Goal: Task Accomplishment & Management: Complete application form

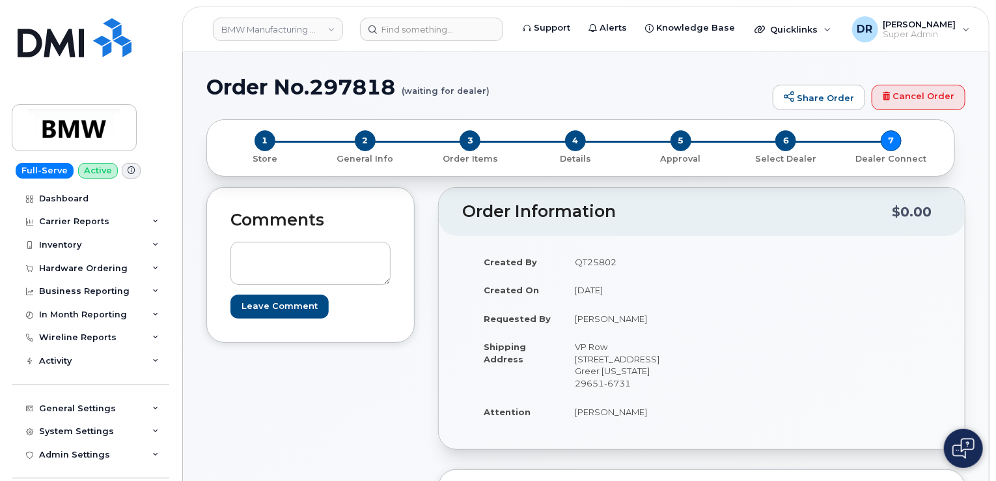
scroll to position [586, 0]
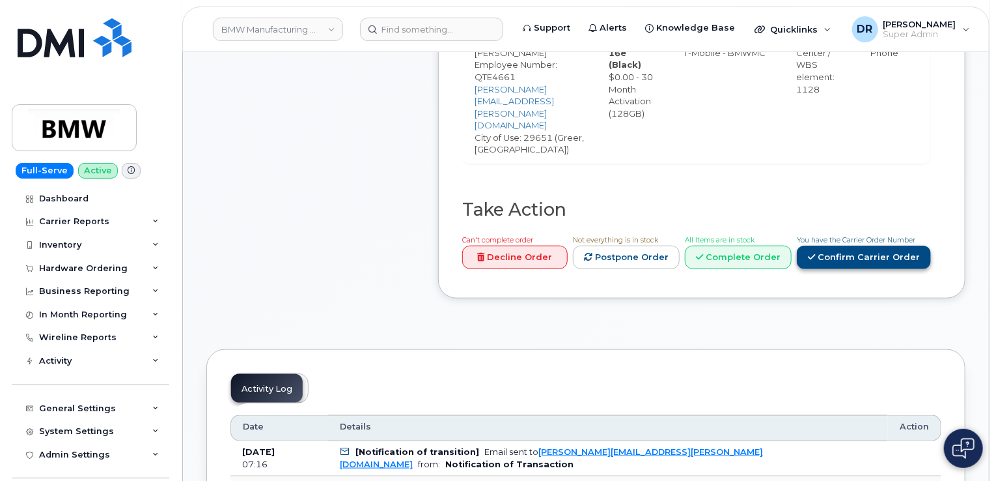
click at [831, 245] on link "Confirm Carrier Order" at bounding box center [864, 257] width 134 height 24
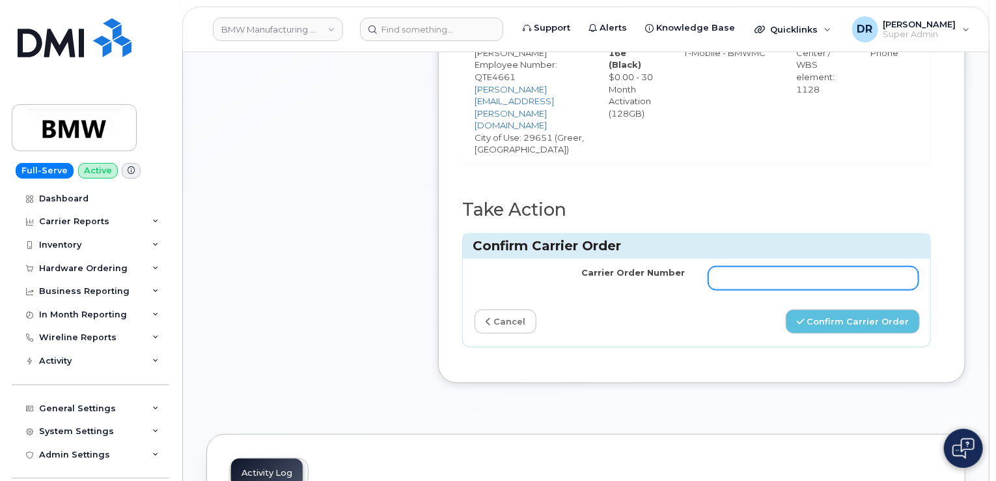
drag, startPoint x: 807, startPoint y: 266, endPoint x: 803, endPoint y: 257, distance: 10.5
click at [807, 265] on td at bounding box center [814, 277] width 234 height 39
click at [803, 266] on input "Carrier Order Number" at bounding box center [813, 277] width 210 height 23
paste input "771610876"
type input "771610876"
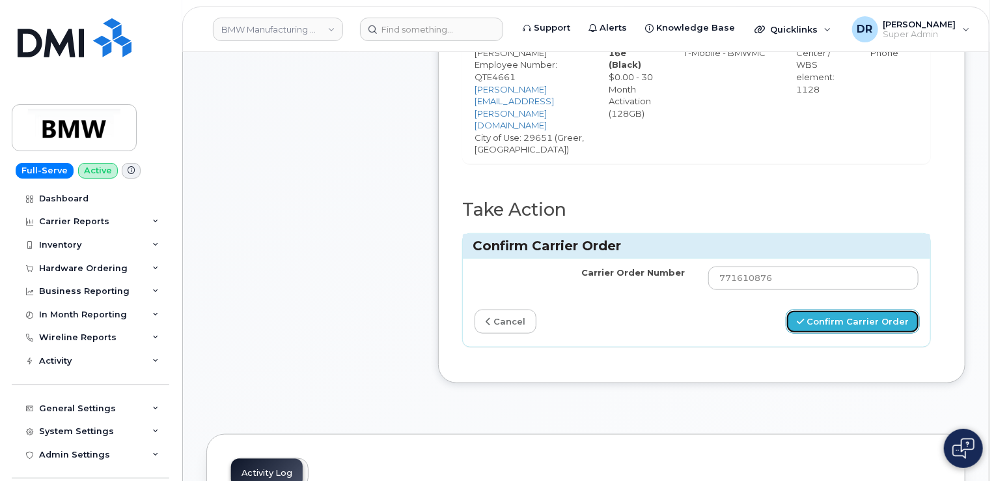
click at [872, 309] on button "Confirm Carrier Order" at bounding box center [853, 321] width 134 height 24
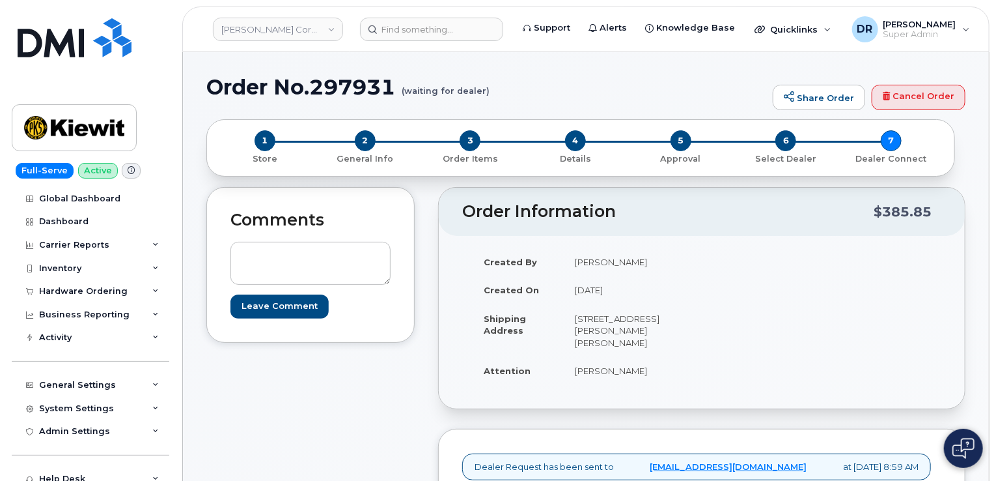
scroll to position [326, 0]
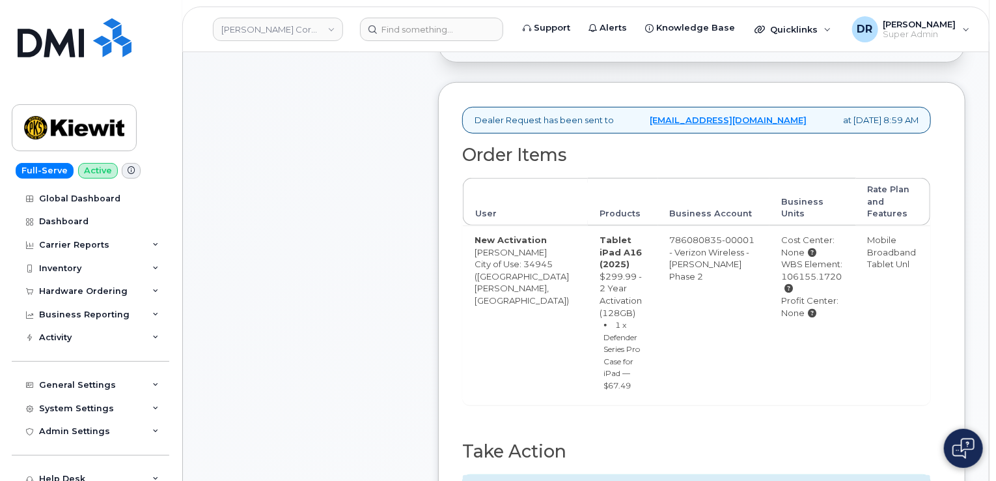
type input "MB1000496235816"
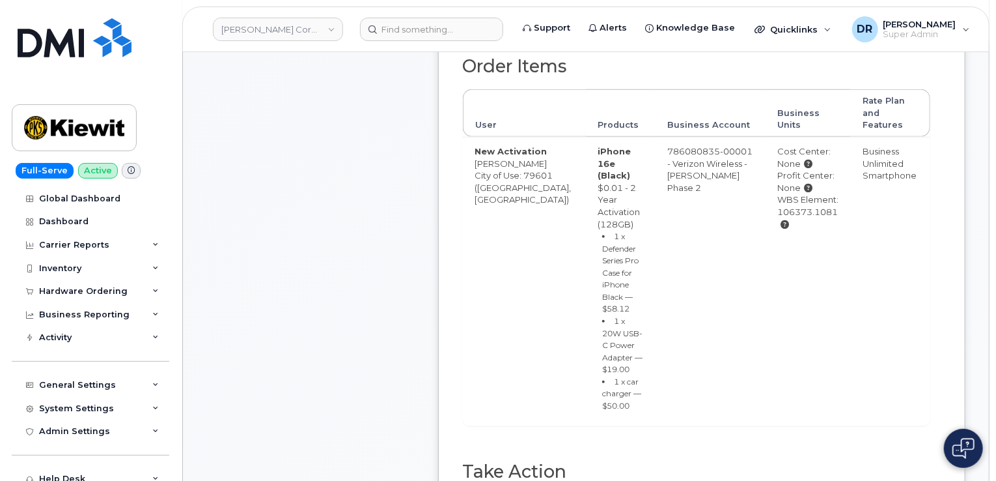
scroll to position [472, 0]
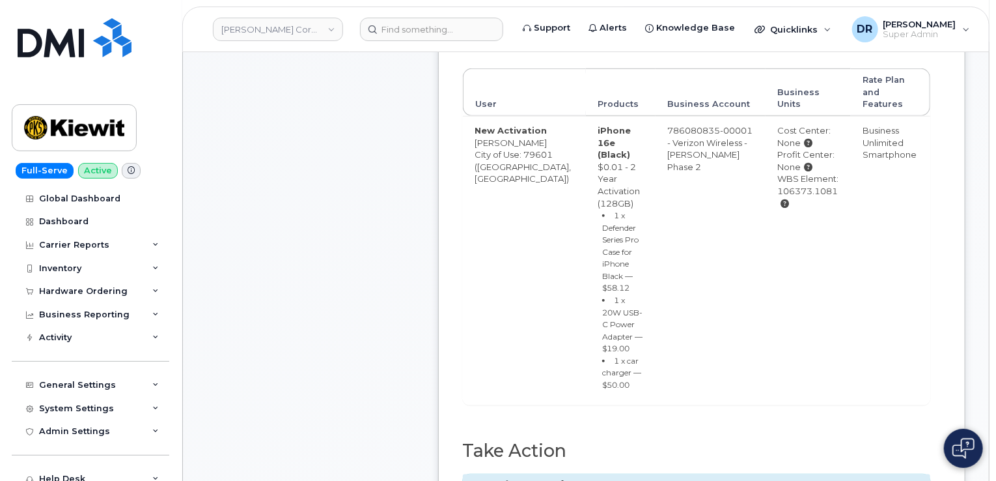
type input "MB3000586712794"
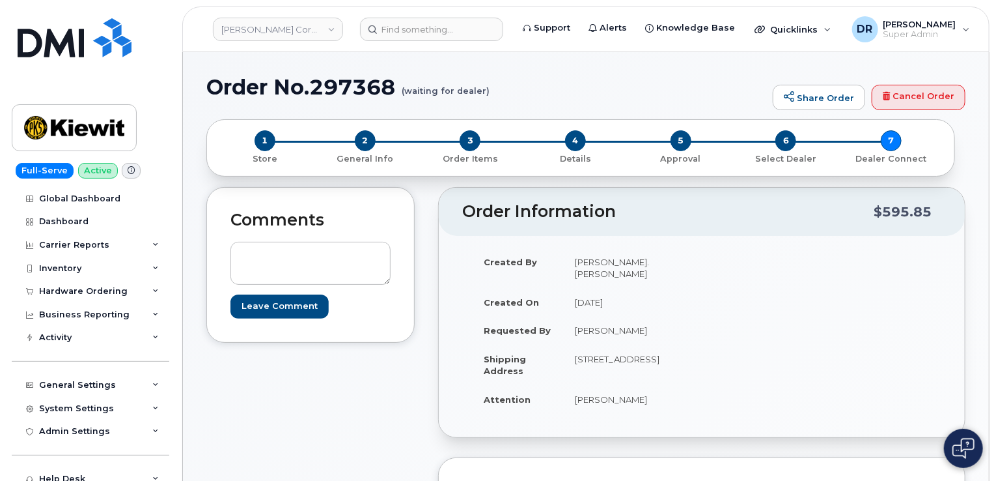
scroll to position [464, 0]
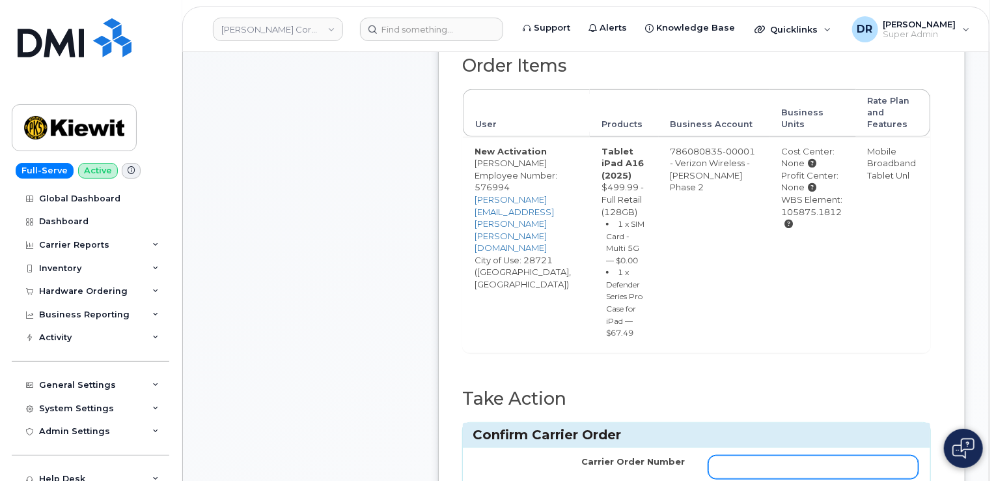
click at [833, 467] on input "Carrier Order Number" at bounding box center [813, 466] width 210 height 23
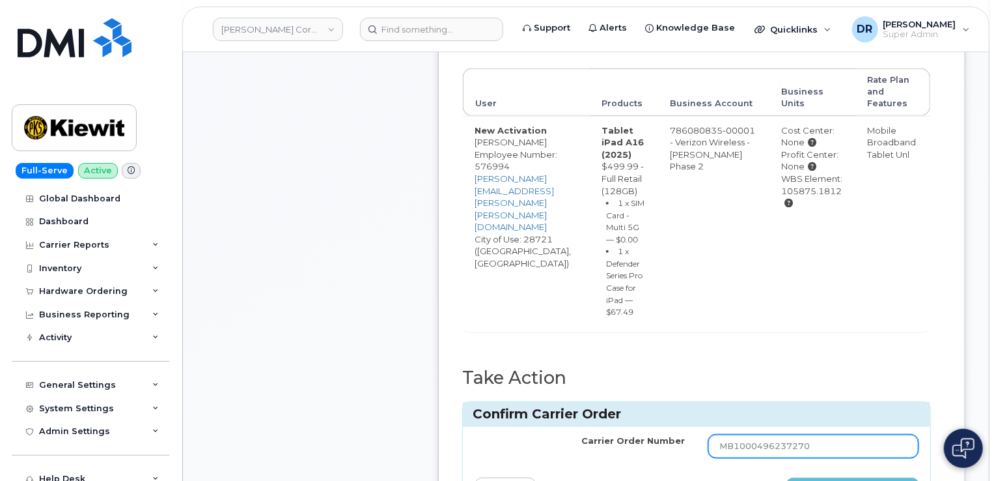
type input "MB1000496237270"
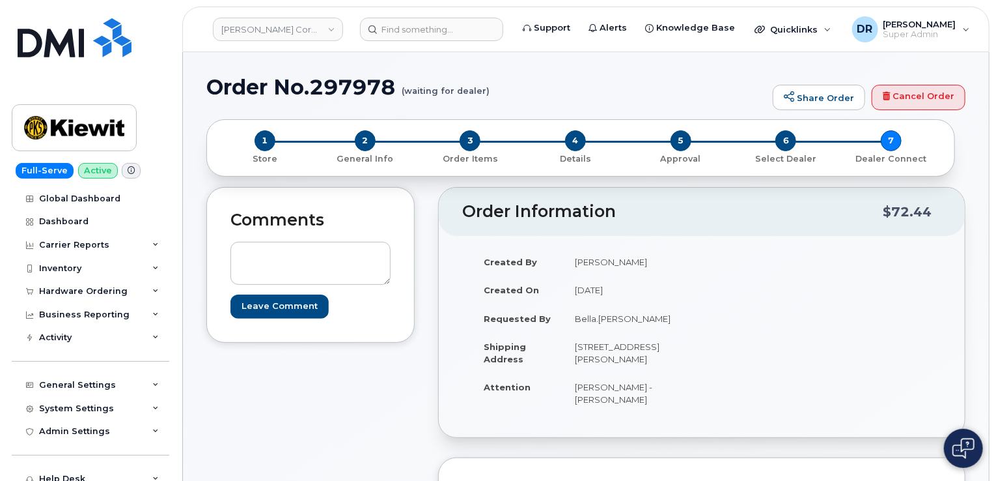
scroll to position [354, 0]
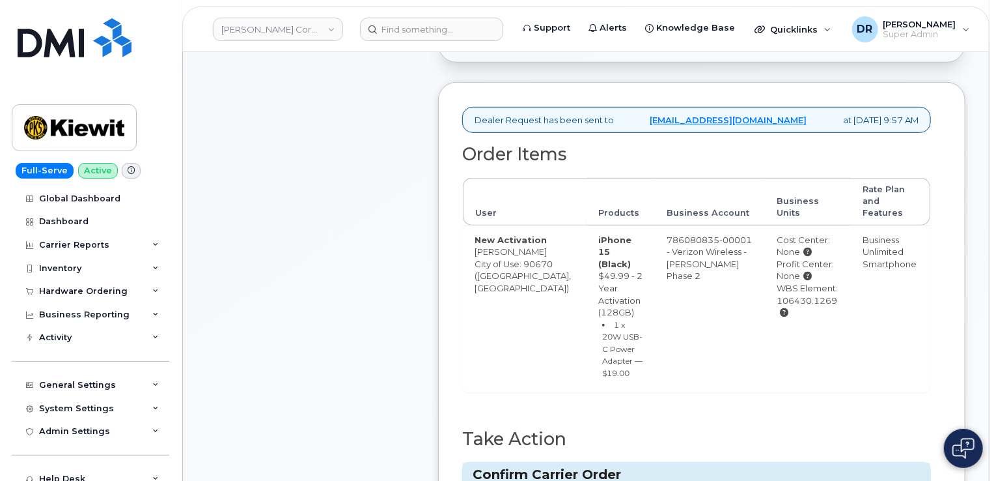
type input "MB3000586714652"
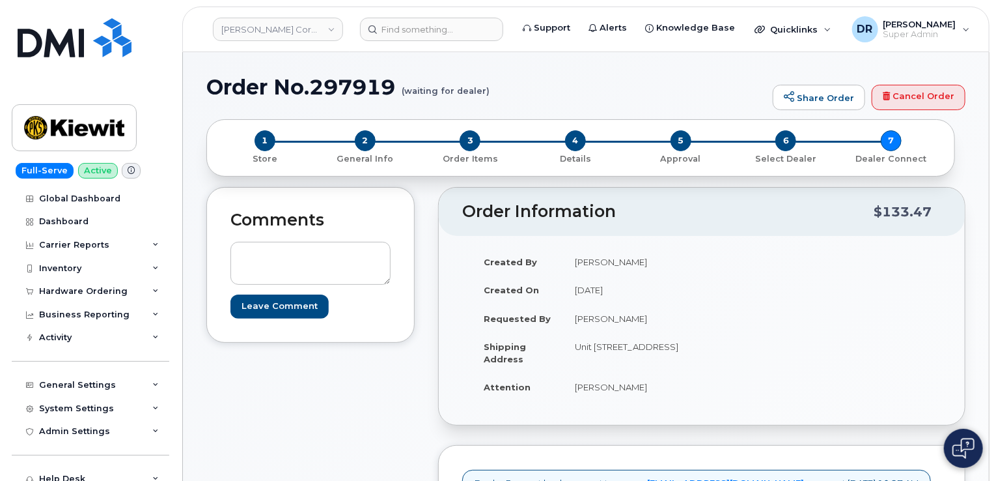
scroll to position [415, 0]
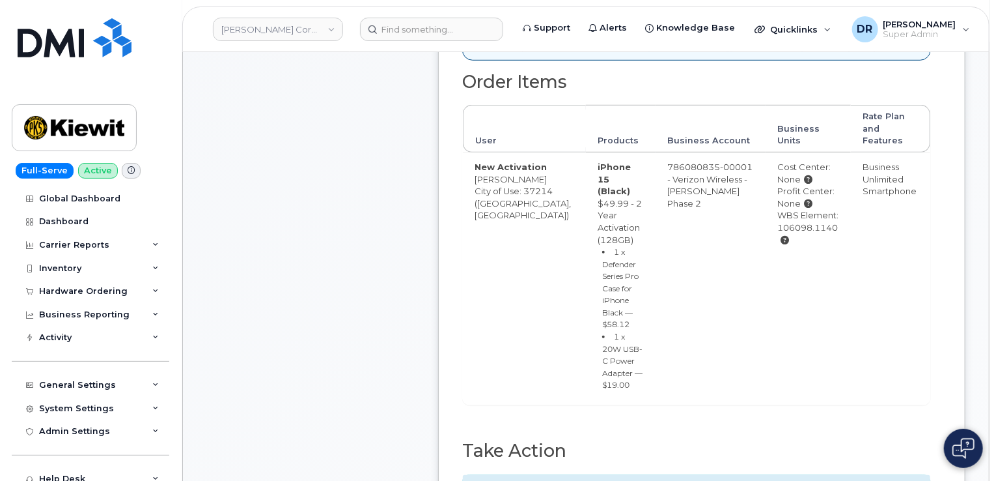
type input "MB3000586719450"
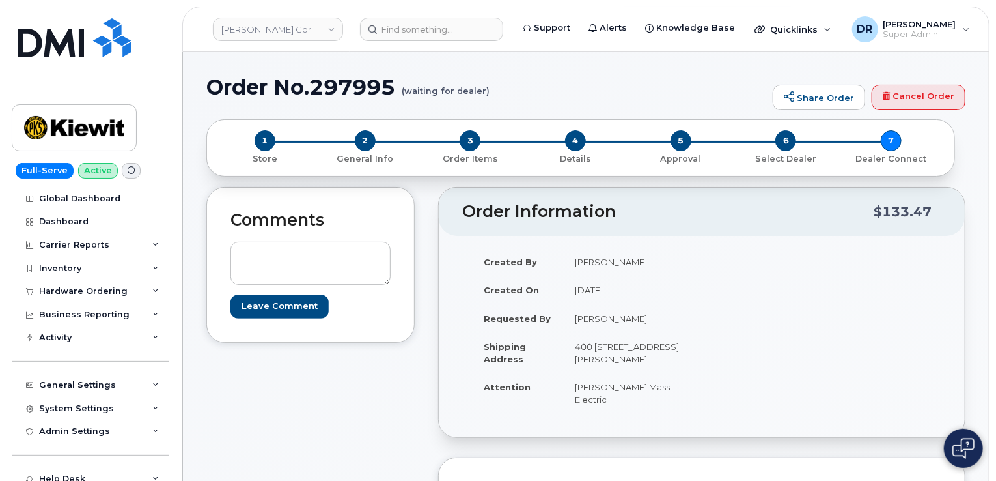
scroll to position [427, 0]
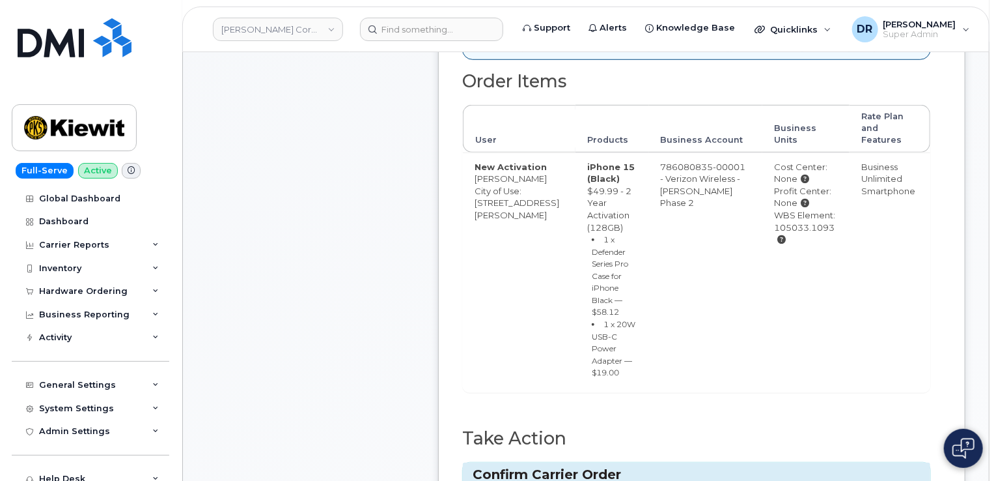
type input "MB1000496295715"
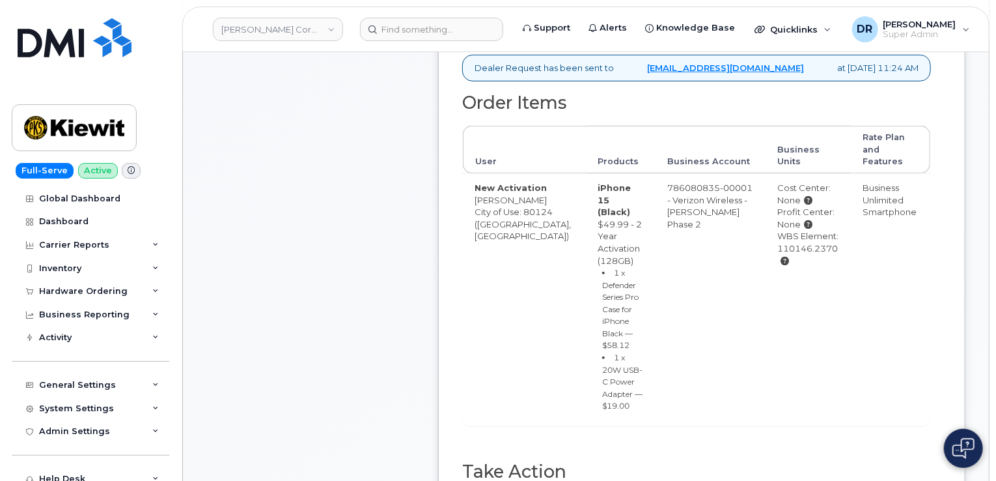
scroll to position [419, 0]
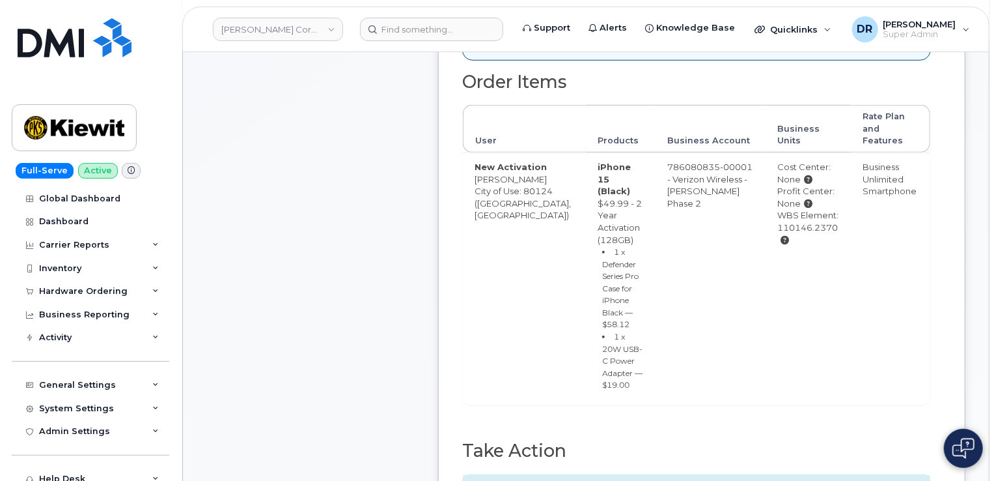
type input "MB3000586771488"
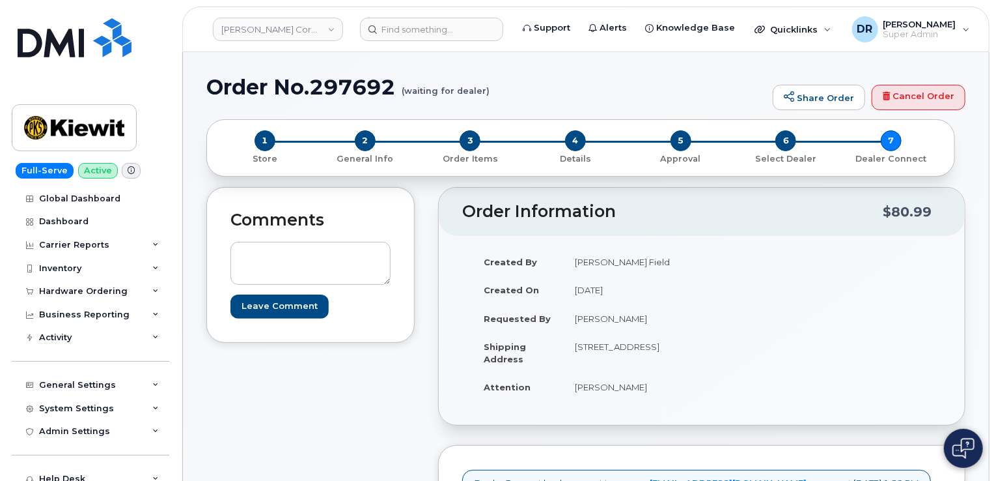
scroll to position [415, 0]
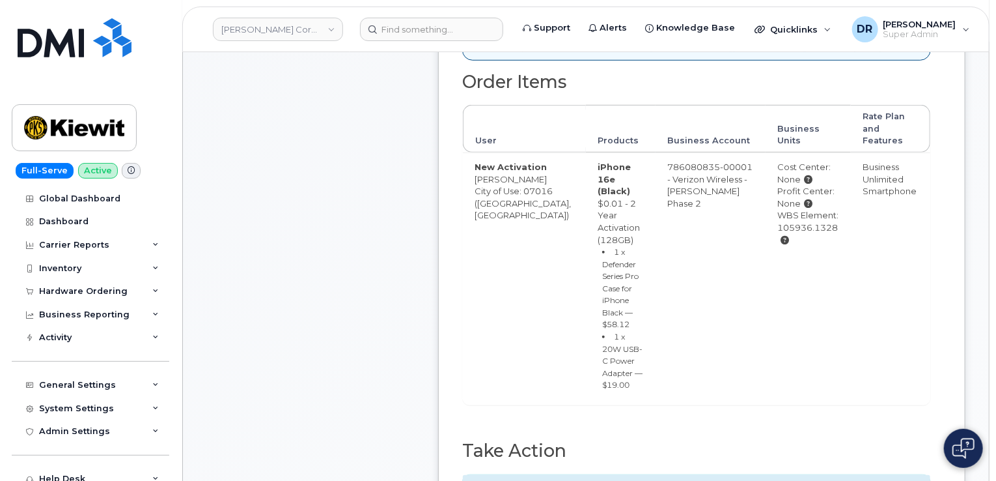
type input "MB3000586774809"
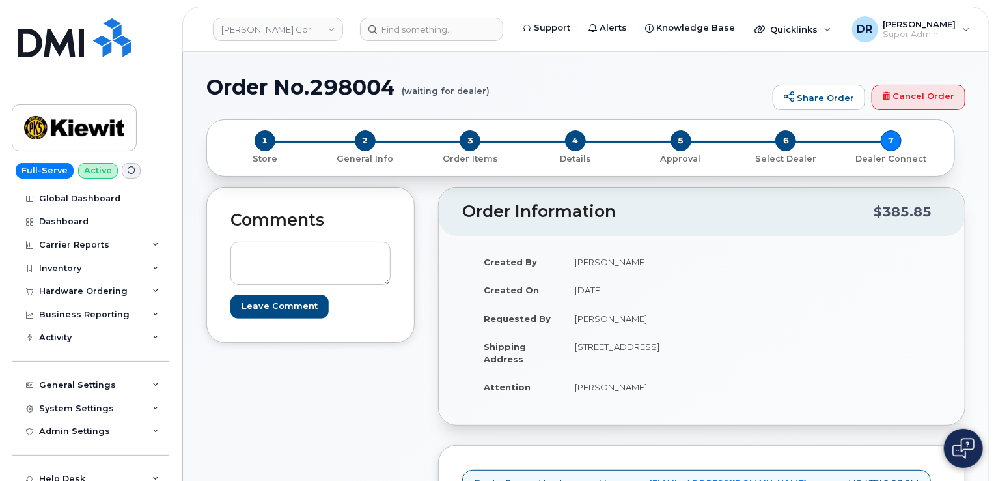
scroll to position [354, 0]
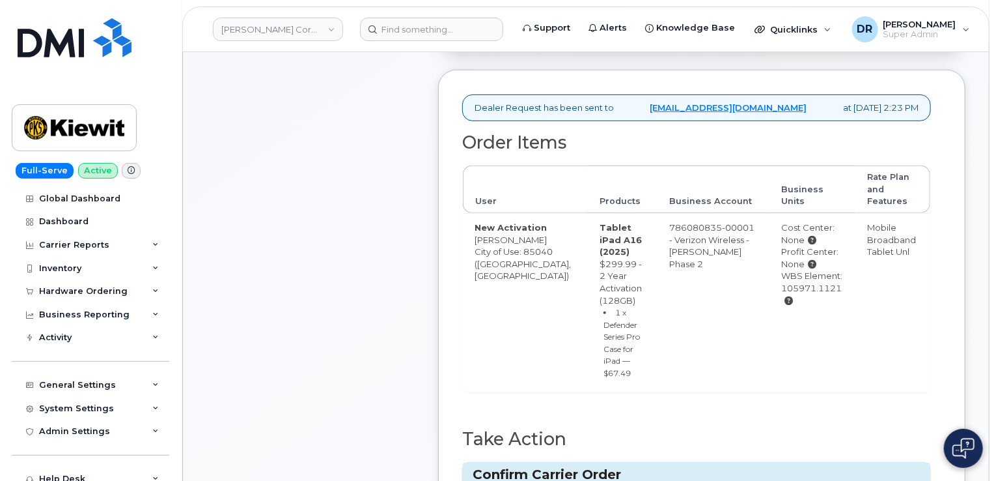
type input "MB1000496410292"
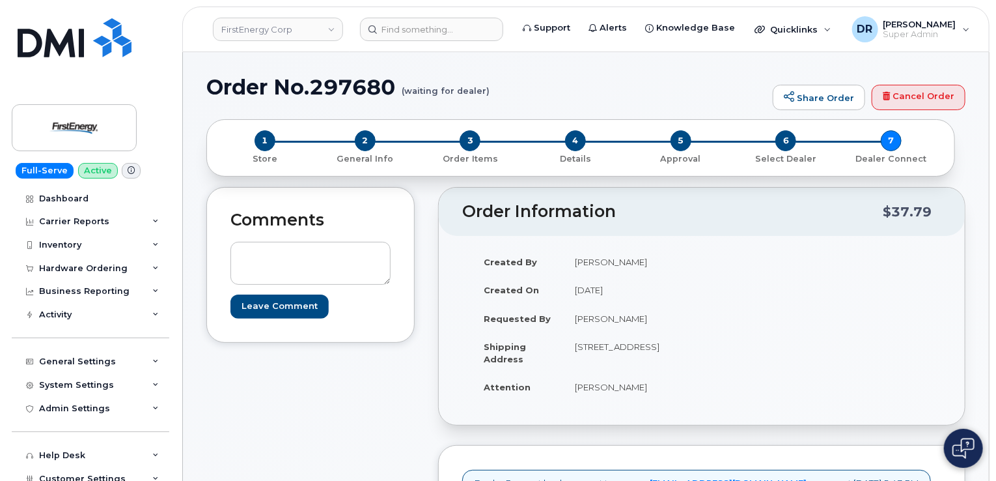
scroll to position [378, 0]
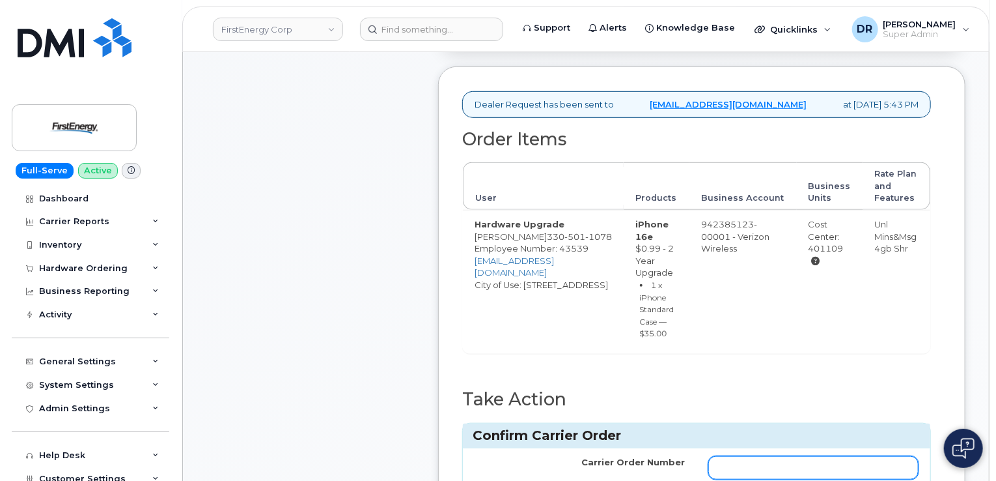
click at [813, 467] on input "Carrier Order Number" at bounding box center [813, 467] width 210 height 23
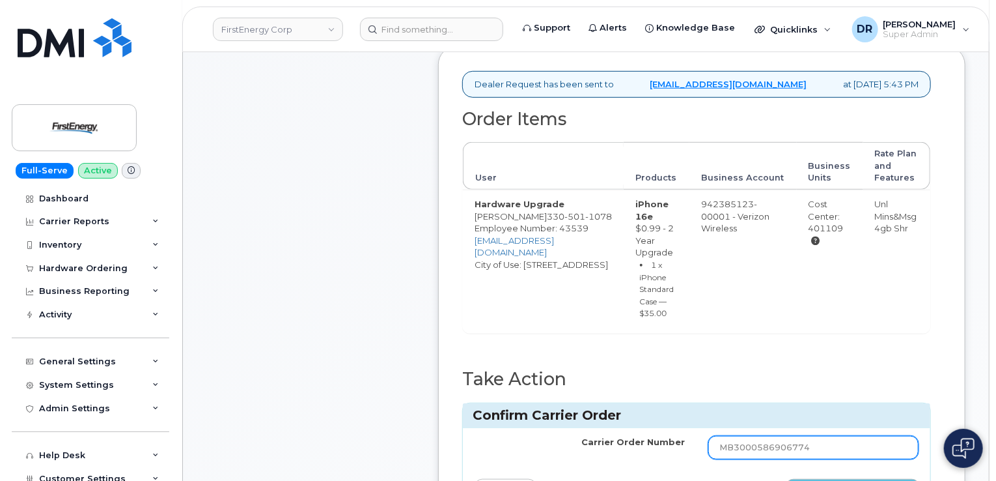
type input "MB3000586906774"
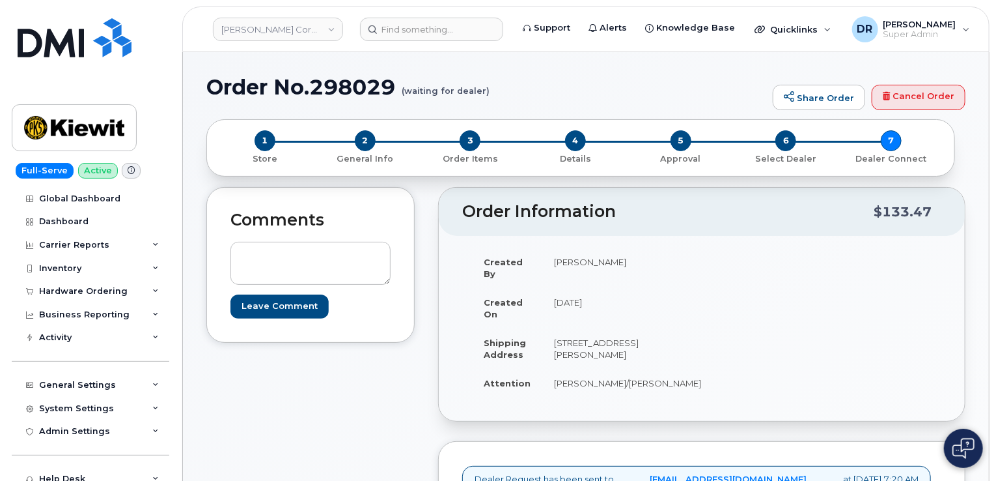
scroll to position [362, 0]
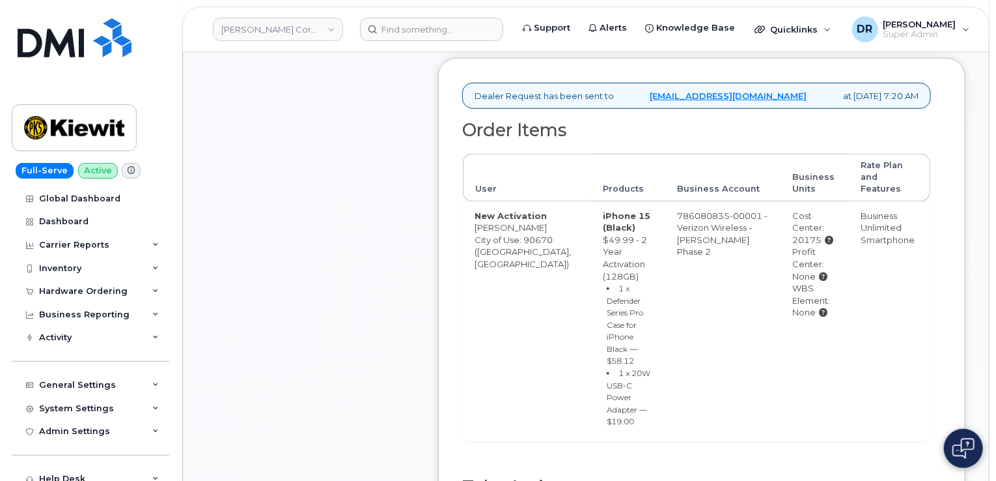
type input "MB3000586910937"
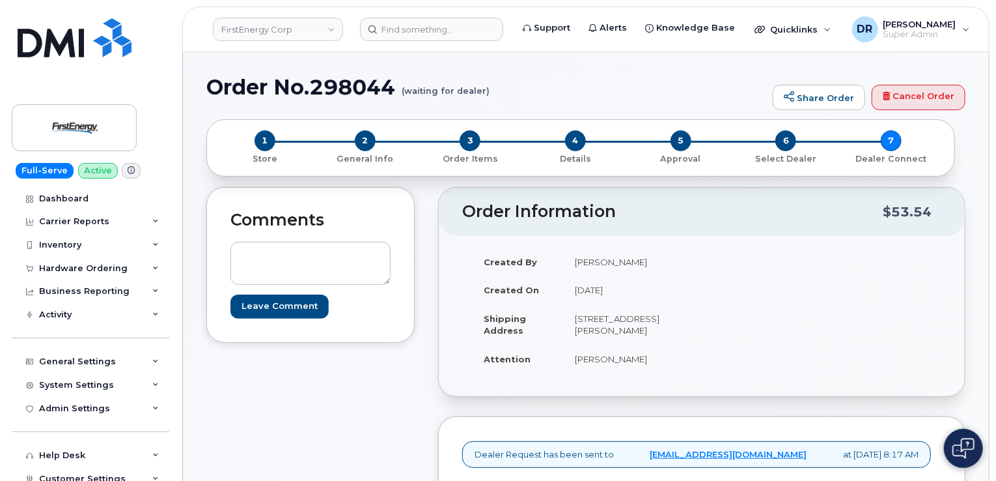
scroll to position [338, 0]
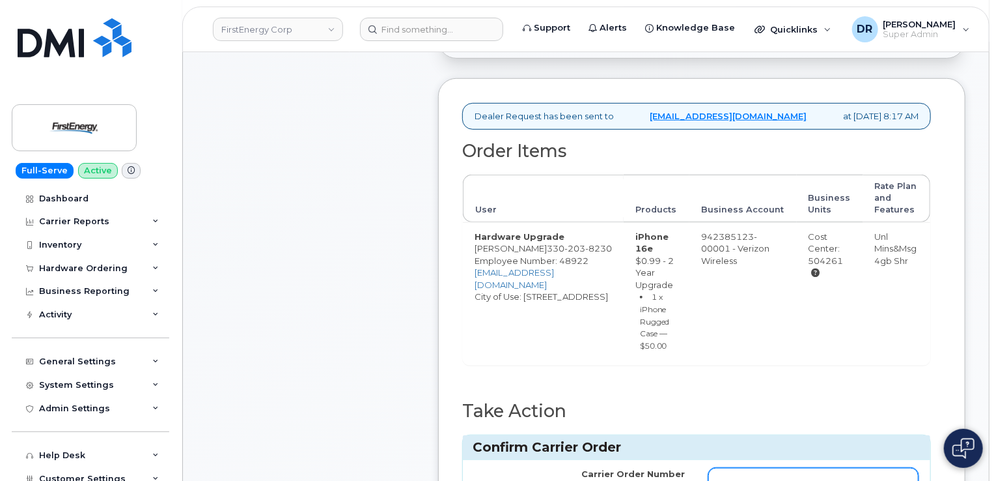
click at [813, 467] on input "Carrier Order Number" at bounding box center [813, 478] width 210 height 23
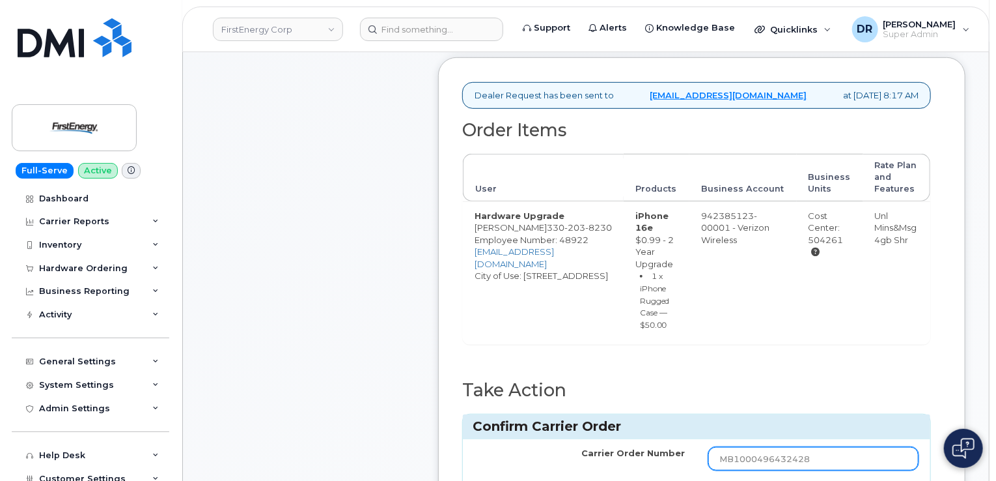
type input "MB1000496432428"
